Goal: Information Seeking & Learning: Find specific fact

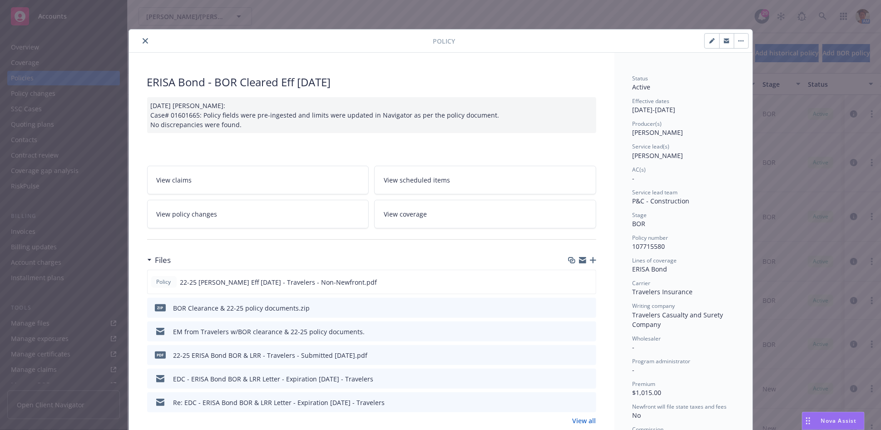
click at [143, 42] on icon "close" at bounding box center [145, 40] width 5 height 5
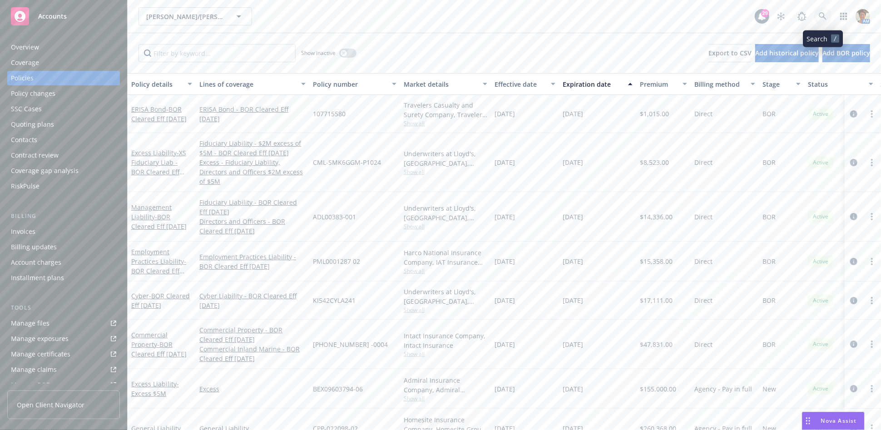
click at [824, 11] on link at bounding box center [823, 16] width 18 height 18
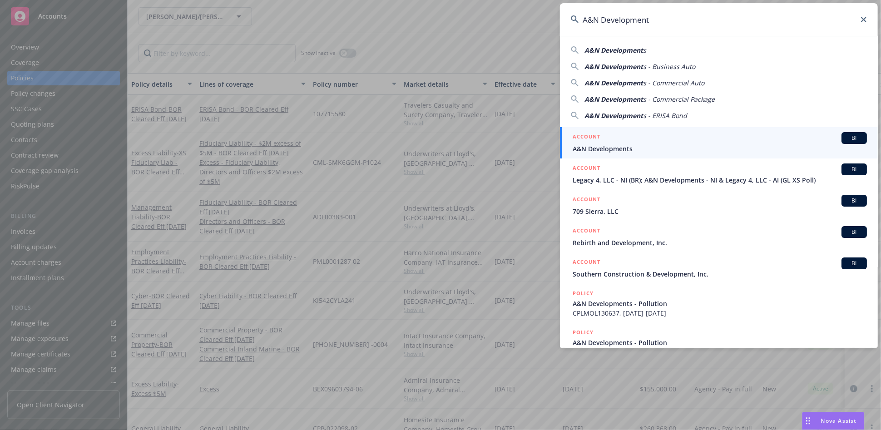
type input "A&N Development"
click at [668, 138] on div "ACCOUNT BI" at bounding box center [720, 138] width 294 height 12
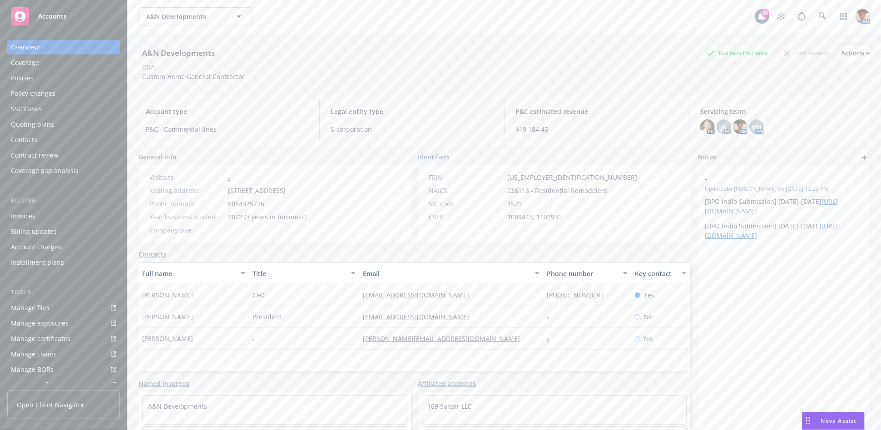
click at [61, 76] on div "Policies" at bounding box center [63, 78] width 105 height 15
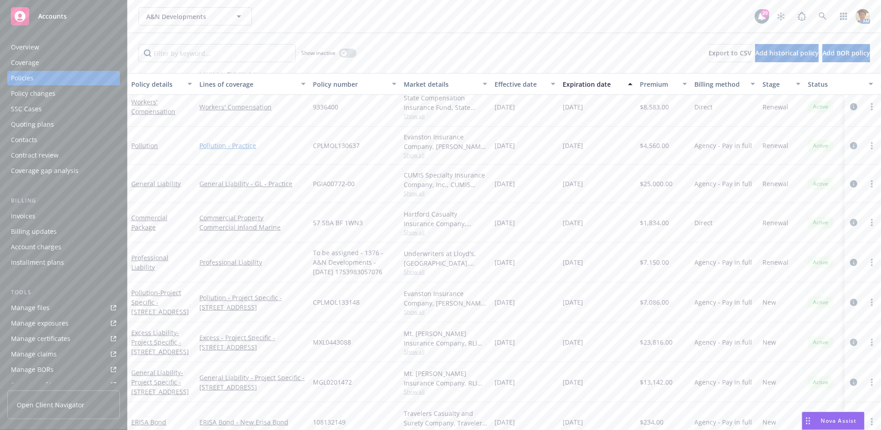
scroll to position [103, 0]
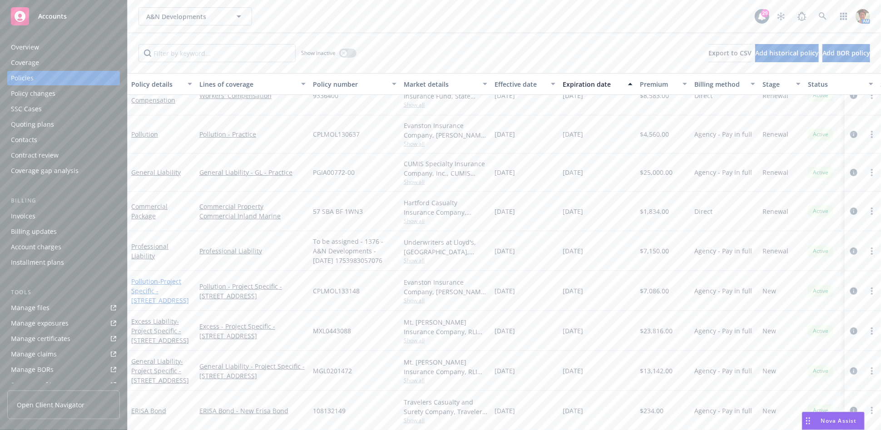
click at [152, 282] on span "- Project Specific - 623 El Cerco Place, Pacific Palisades, CA 90272" at bounding box center [160, 291] width 58 height 28
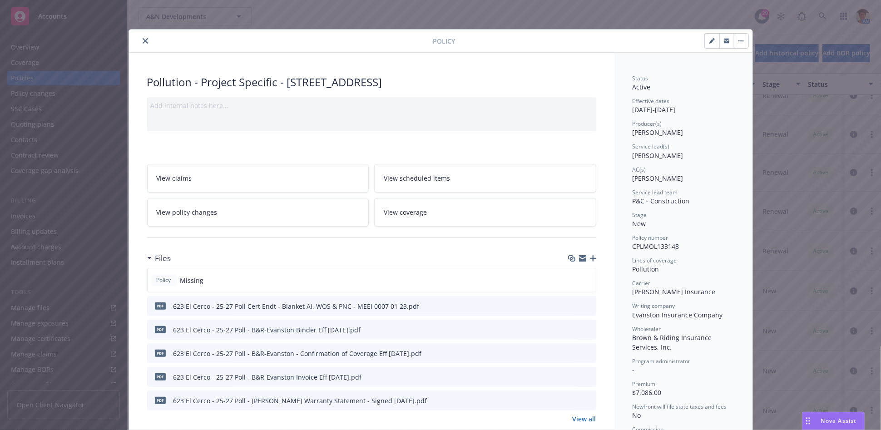
click at [143, 38] on icon "close" at bounding box center [145, 40] width 5 height 5
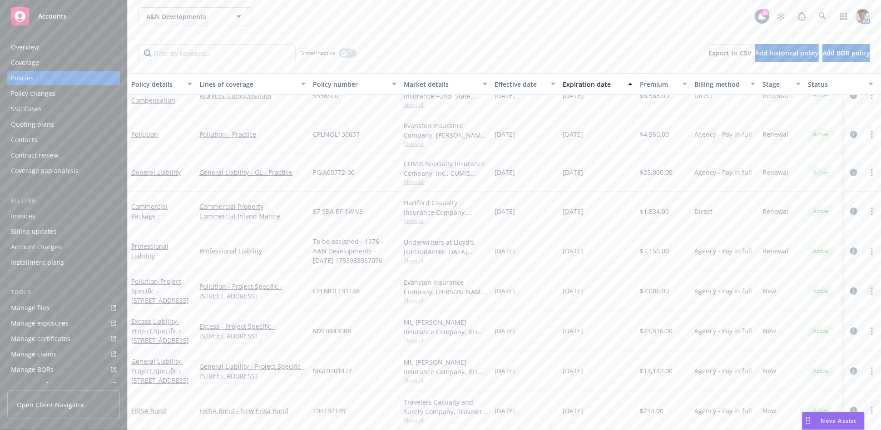
click at [867, 286] on link "more" at bounding box center [872, 291] width 11 height 11
click at [825, 254] on link "Copy logging email" at bounding box center [823, 254] width 107 height 18
click at [827, 19] on icon at bounding box center [823, 16] width 8 height 8
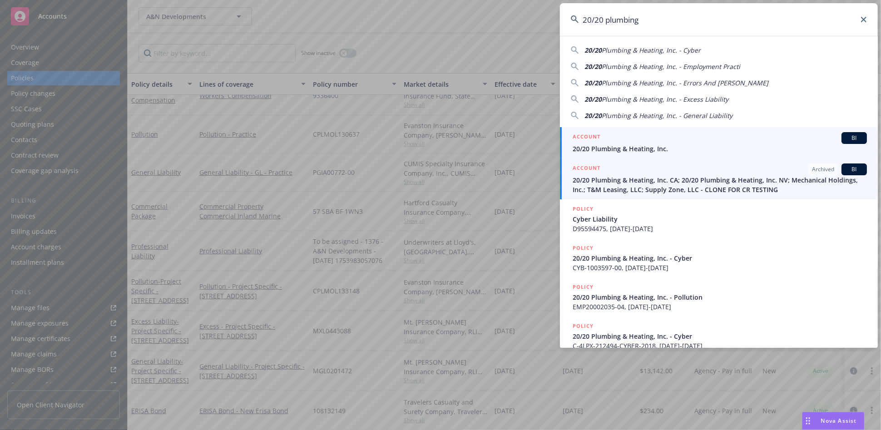
type input "20/20 plumbing"
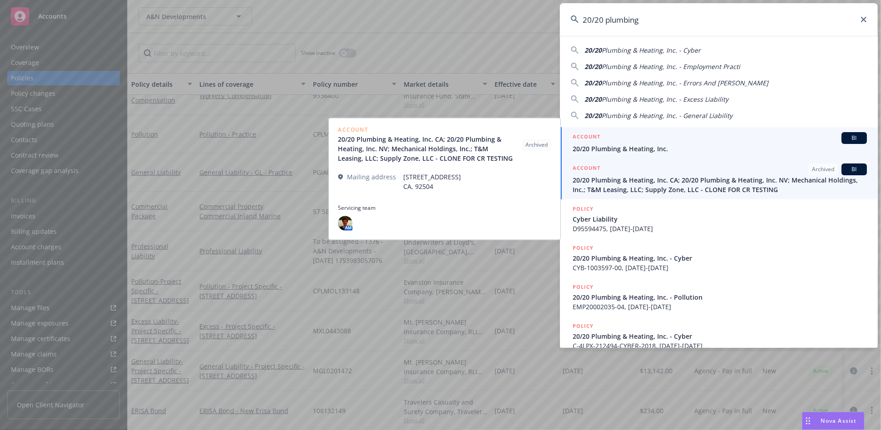
click at [644, 150] on span "20/20 Plumbing & Heating, Inc." at bounding box center [720, 149] width 294 height 10
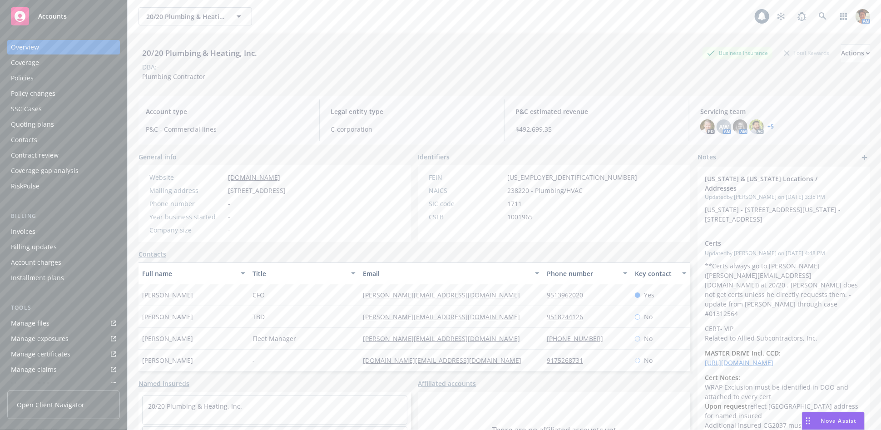
click at [46, 80] on div "Policies" at bounding box center [63, 78] width 105 height 15
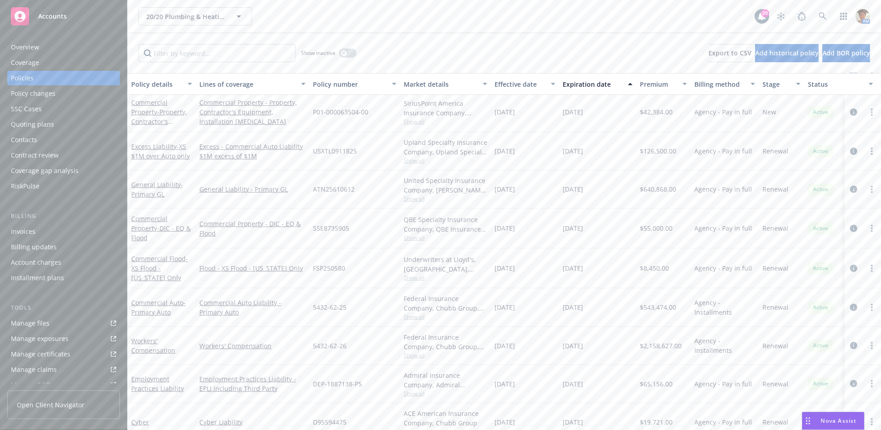
scroll to position [202, 0]
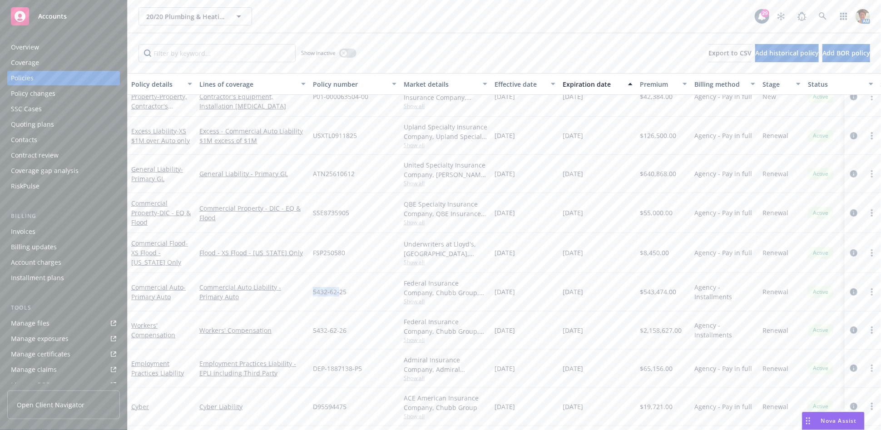
drag, startPoint x: 312, startPoint y: 292, endPoint x: 339, endPoint y: 294, distance: 26.9
click at [339, 294] on div "5432-62-25" at bounding box center [354, 292] width 91 height 38
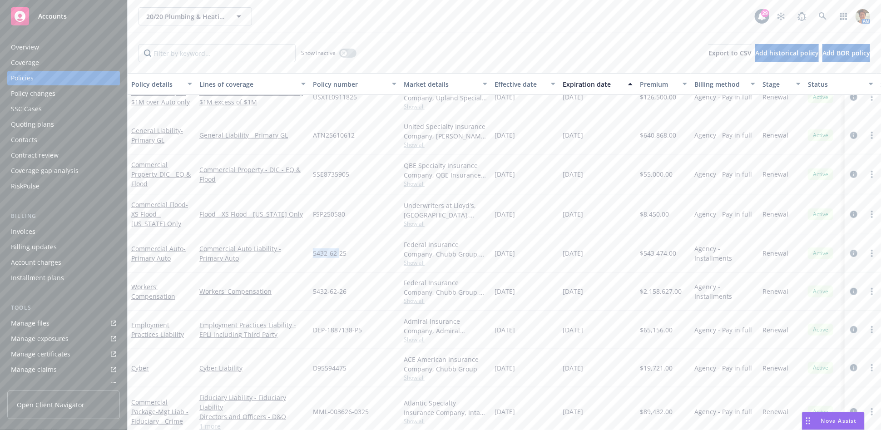
scroll to position [188, 0]
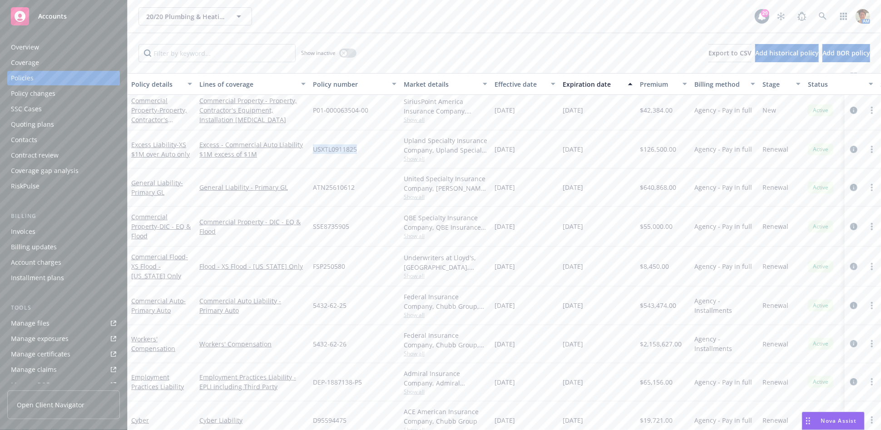
drag, startPoint x: 312, startPoint y: 149, endPoint x: 357, endPoint y: 159, distance: 46.8
click at [357, 159] on div "USXTL0911825" at bounding box center [354, 149] width 91 height 38
copy span "USXTL0911825"
click at [822, 20] on link at bounding box center [823, 16] width 18 height 18
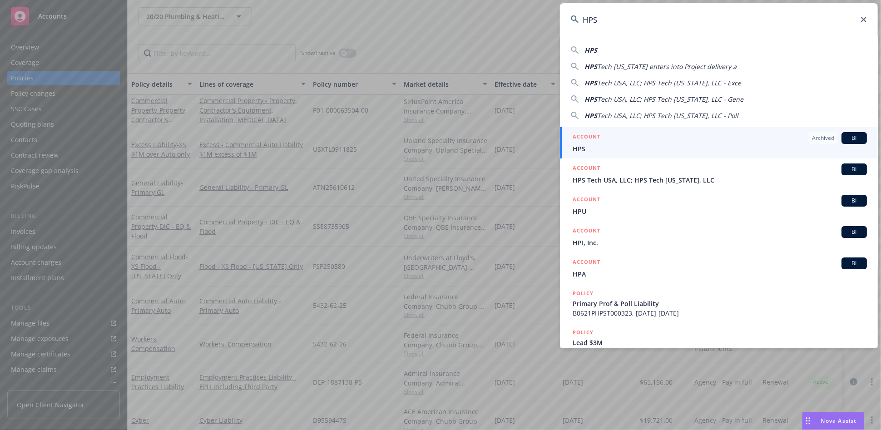
type input "HPS"
click at [659, 143] on div "ACCOUNT Archived BI" at bounding box center [720, 138] width 294 height 12
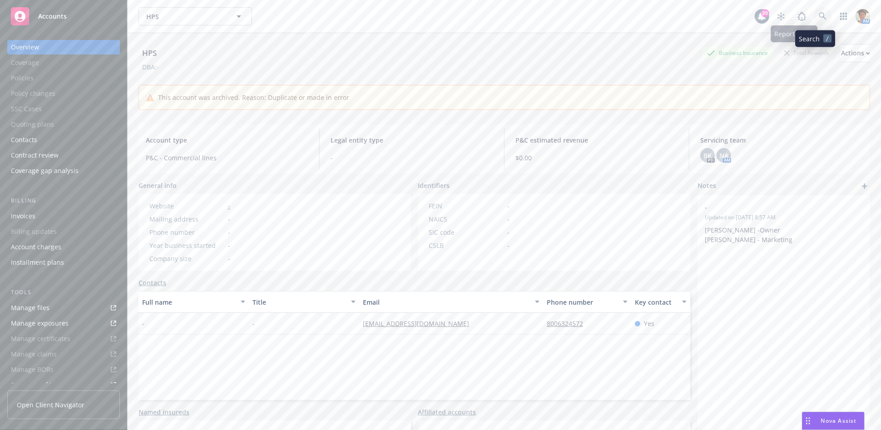
click at [814, 22] on link at bounding box center [823, 16] width 18 height 18
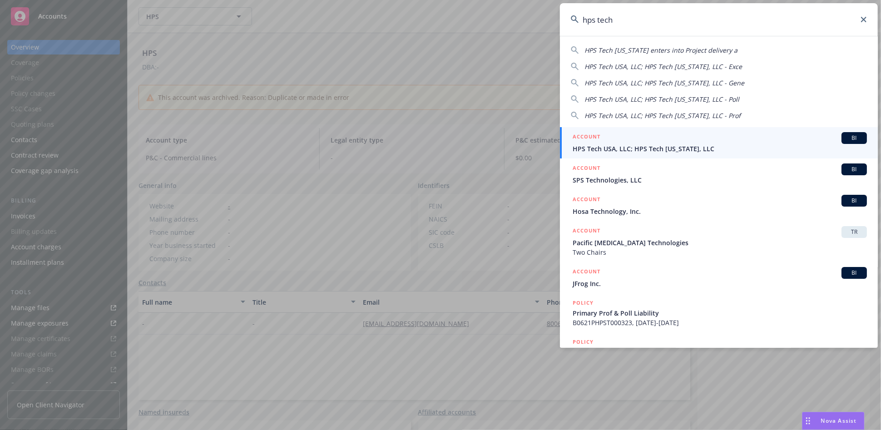
type input "hps tech"
click at [660, 145] on span "HPS Tech USA, LLC; HPS Tech California, LLC" at bounding box center [720, 149] width 294 height 10
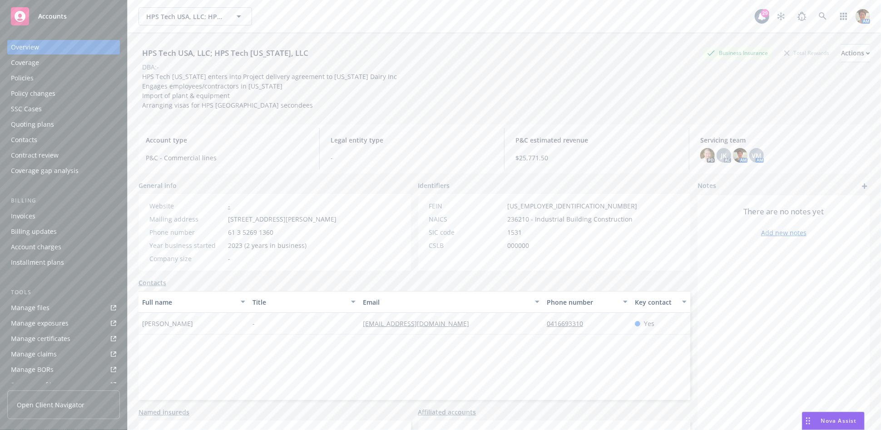
click at [33, 77] on div "Policies" at bounding box center [63, 78] width 105 height 15
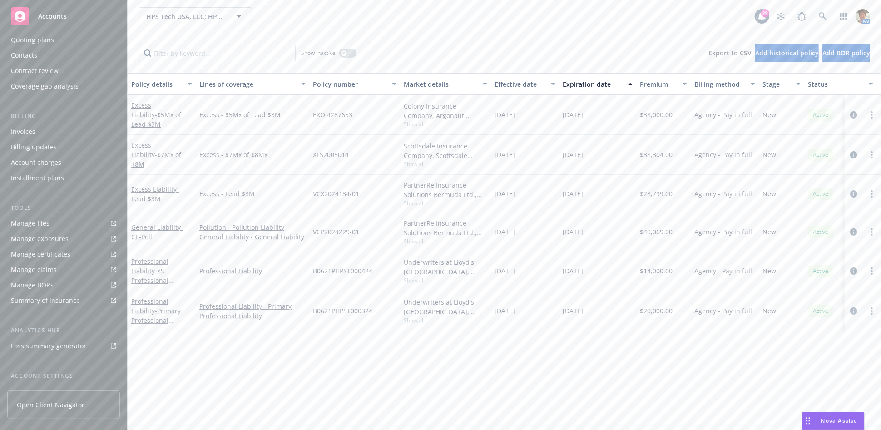
scroll to position [101, 0]
click at [53, 239] on div "Manage certificates" at bounding box center [40, 238] width 59 height 15
click at [820, 16] on icon at bounding box center [823, 16] width 8 height 8
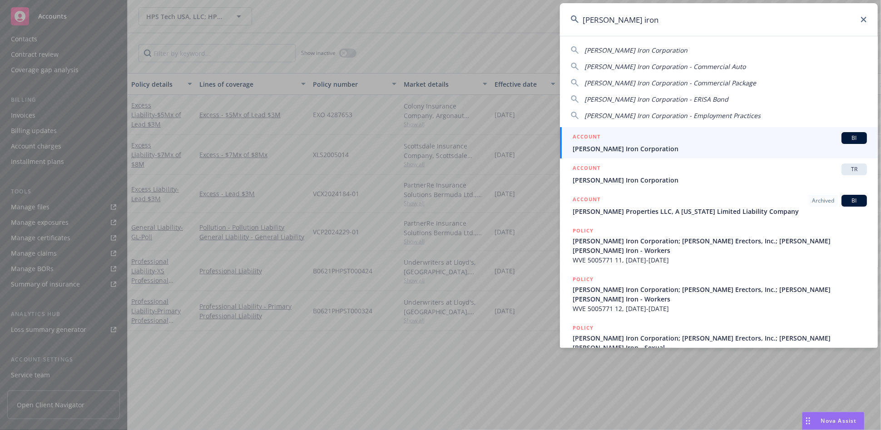
type input "schroeder iron"
click at [644, 142] on div "ACCOUNT BI" at bounding box center [720, 138] width 294 height 12
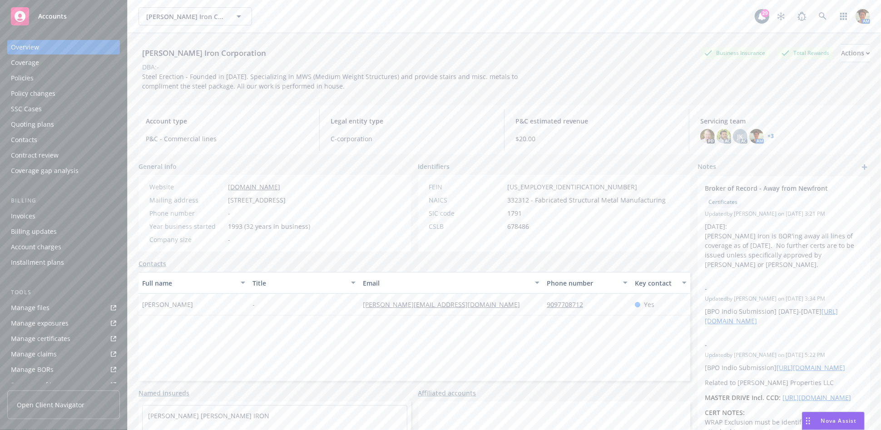
click at [55, 78] on div "Policies" at bounding box center [63, 78] width 105 height 15
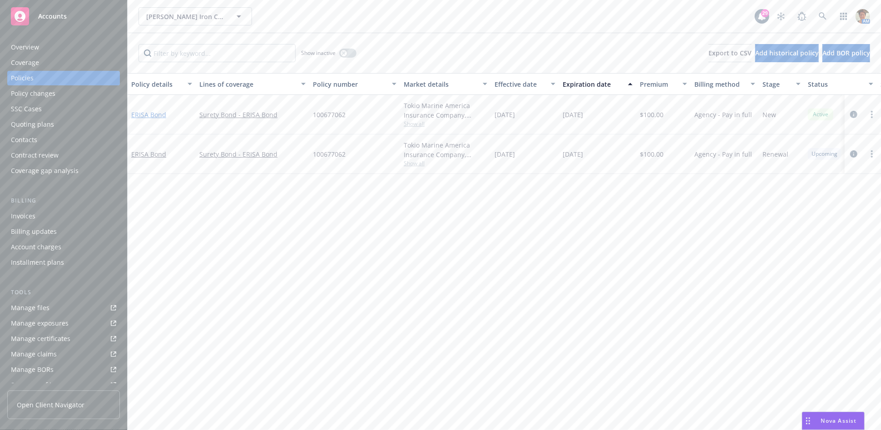
click at [158, 113] on link "ERISA Bond" at bounding box center [148, 114] width 35 height 9
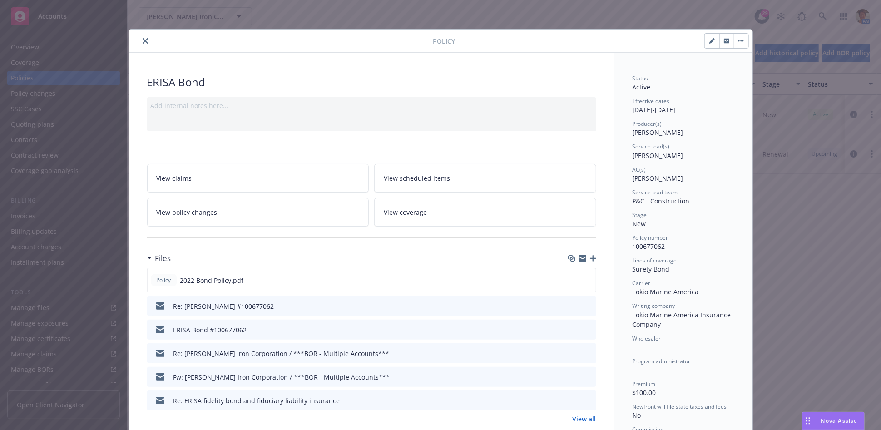
drag, startPoint x: 706, startPoint y: 42, endPoint x: 684, endPoint y: 53, distance: 24.0
click at [709, 43] on icon "button" at bounding box center [711, 40] width 5 height 5
select select "NEW"
select select "other"
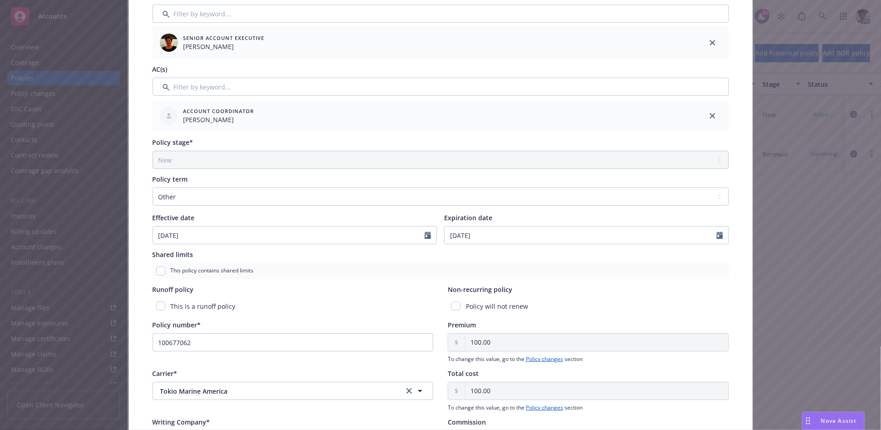
scroll to position [202, 0]
click at [453, 306] on input "checkbox" at bounding box center [455, 305] width 9 height 9
checkbox input "true"
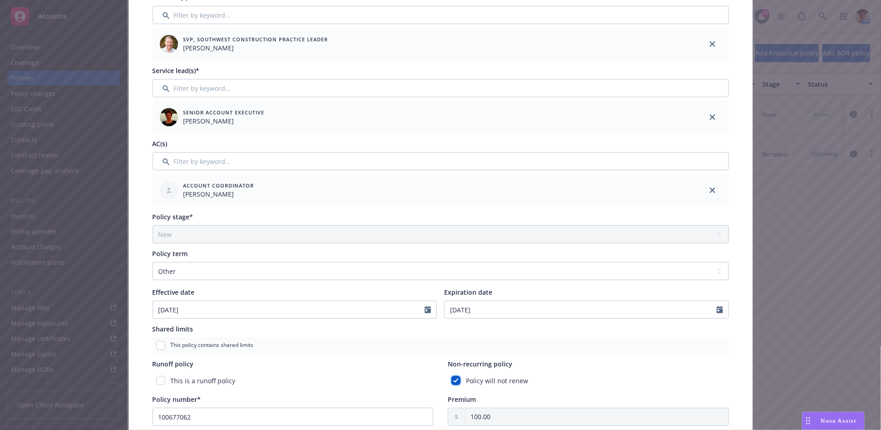
scroll to position [0, 0]
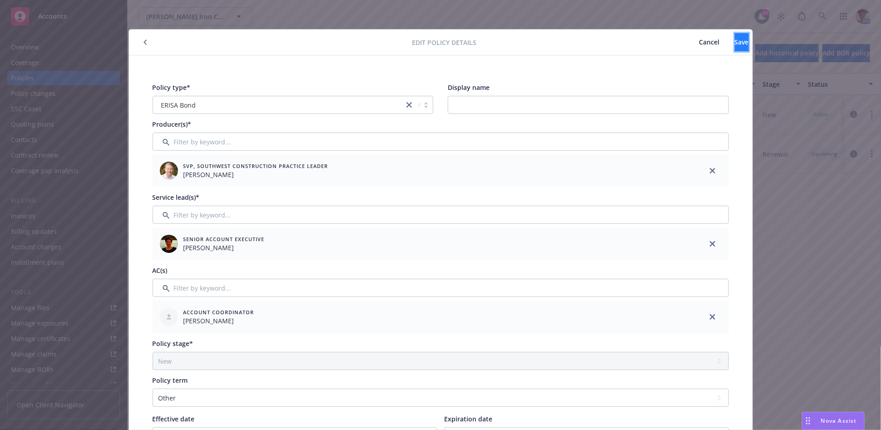
click at [735, 46] on span "Save" at bounding box center [742, 42] width 14 height 9
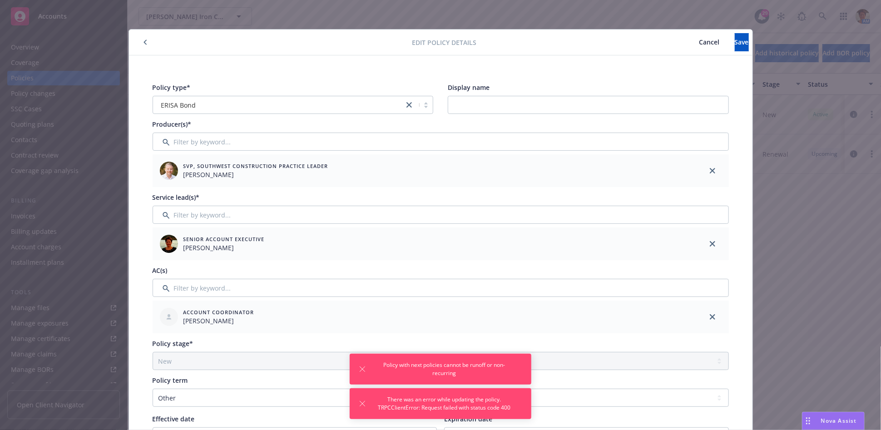
click at [144, 41] on icon "button" at bounding box center [146, 42] width 4 height 5
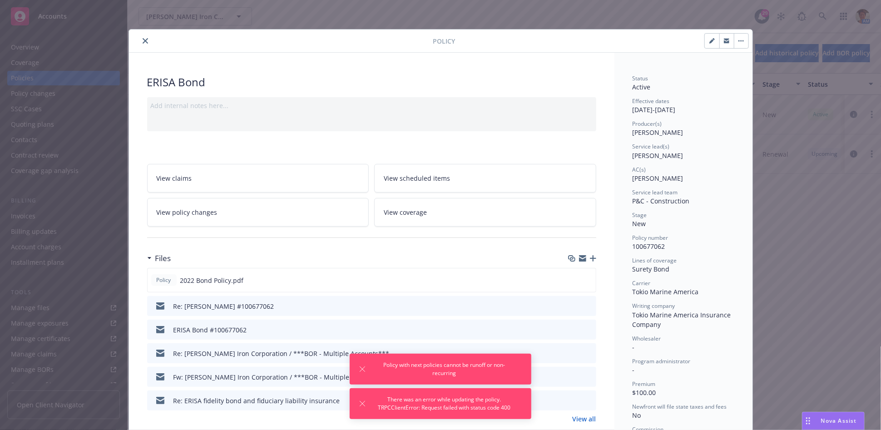
drag, startPoint x: 142, startPoint y: 39, endPoint x: 146, endPoint y: 42, distance: 4.8
click at [143, 40] on icon "close" at bounding box center [145, 40] width 5 height 5
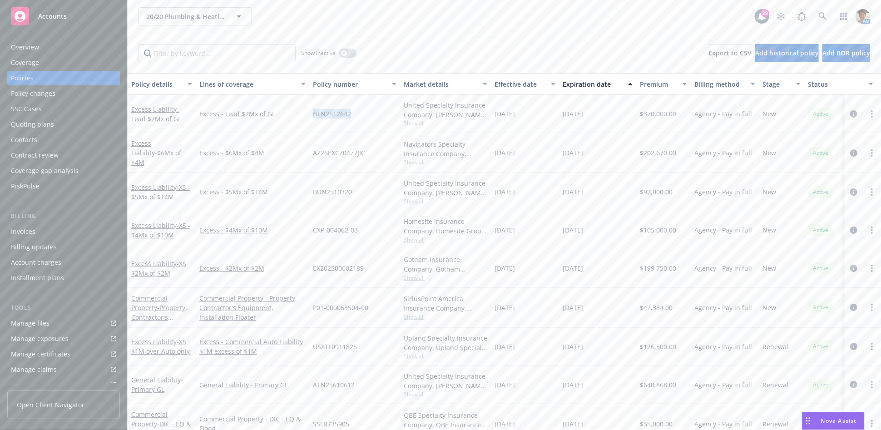
drag, startPoint x: 312, startPoint y: 115, endPoint x: 350, endPoint y: 117, distance: 37.7
click at [350, 117] on div "BTN2512642" at bounding box center [354, 114] width 91 height 38
copy span "BTN2512642"
